Goal: Information Seeking & Learning: Learn about a topic

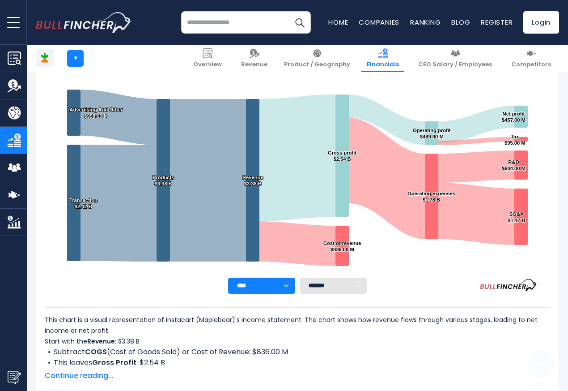
scroll to position [484, 0]
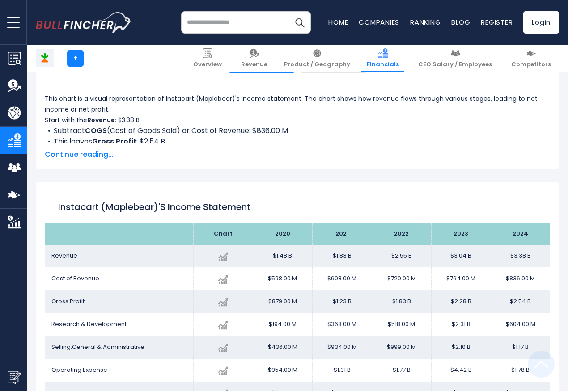
scroll to position [484, 0]
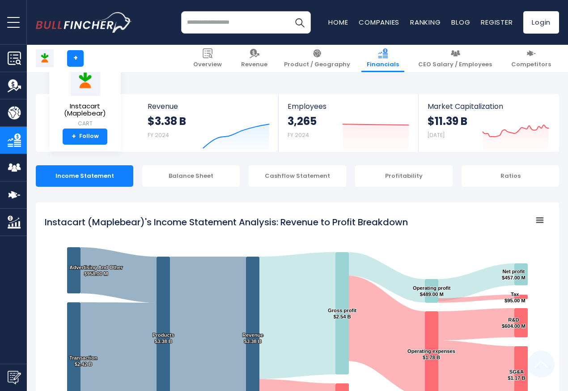
scroll to position [484, 0]
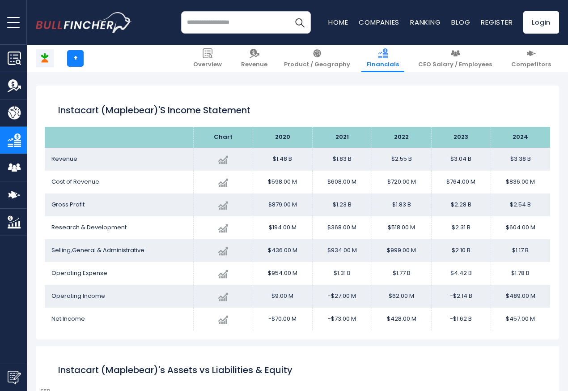
scroll to position [484, 0]
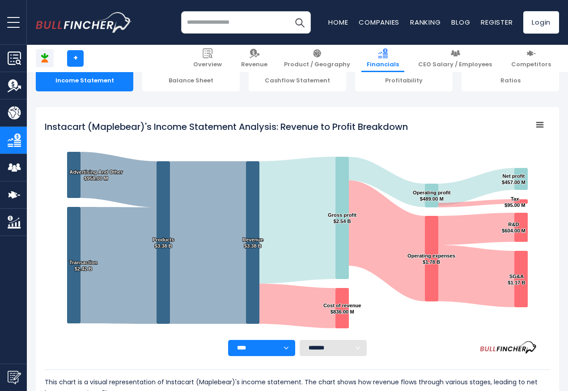
scroll to position [484, 0]
